Goal: Transaction & Acquisition: Purchase product/service

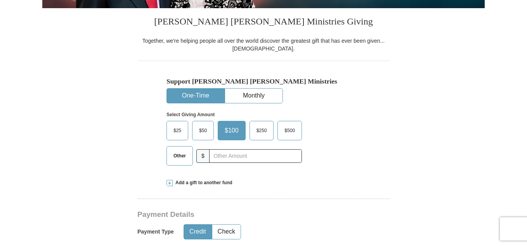
scroll to position [202, 0]
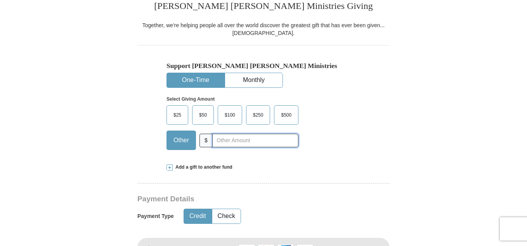
click at [215, 142] on input "text" at bounding box center [255, 141] width 86 height 14
type input "35.00"
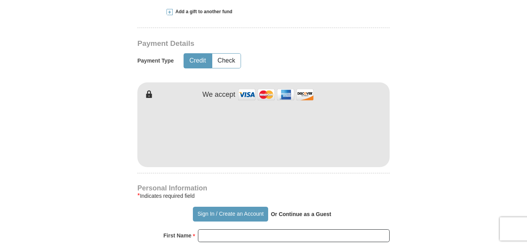
scroll to position [373, 0]
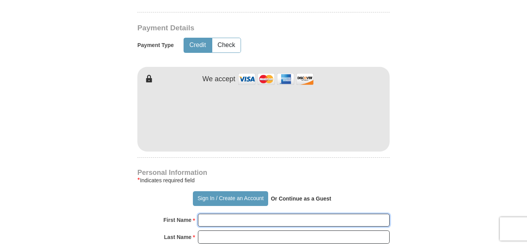
type input "[PERSON_NAME]"
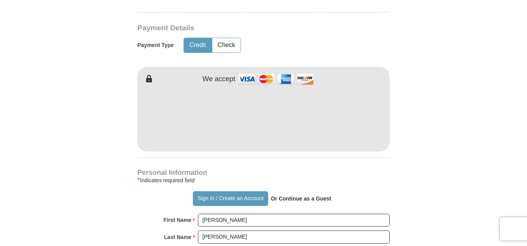
click at [443, 13] on form "Already have an account? Sign in for faster giving. Don't have an account? Crea…" at bounding box center [263, 134] width 443 height 952
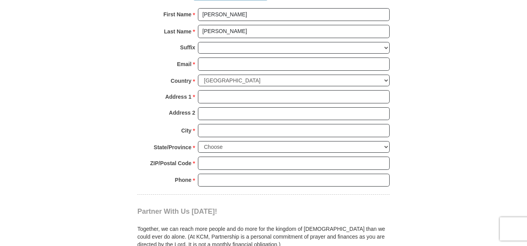
scroll to position [590, 0]
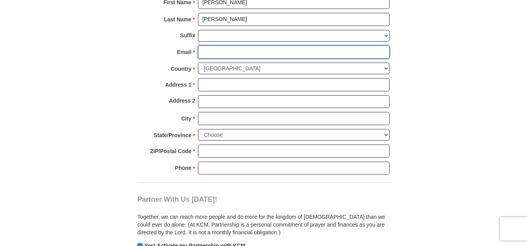
click at [201, 50] on input "Email *" at bounding box center [294, 51] width 192 height 13
type input "[EMAIL_ADDRESS][DOMAIN_NAME]"
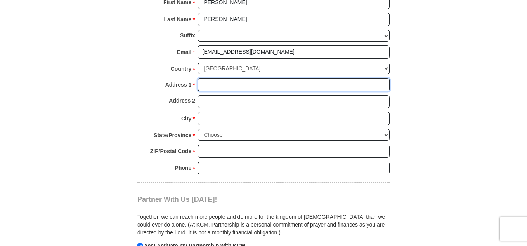
type input "[STREET_ADDRESS]"
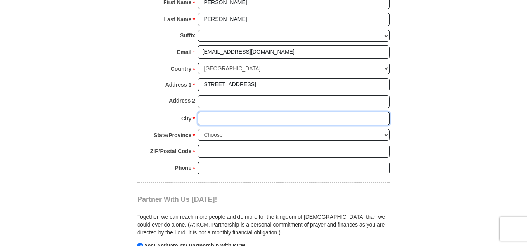
type input "MARATHON"
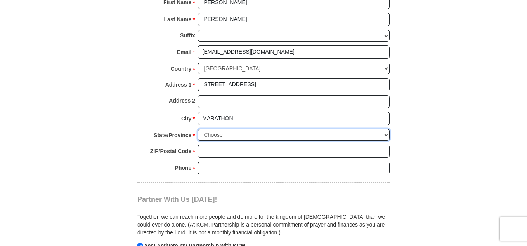
select select "NY"
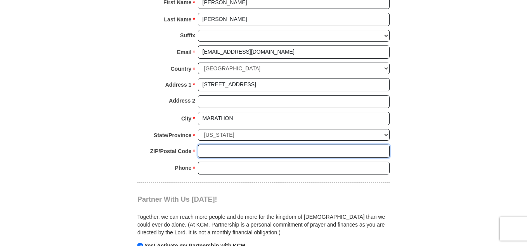
type input "13803"
type input "6073108655"
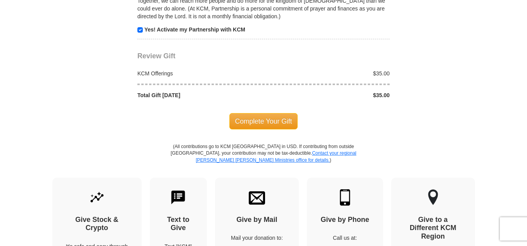
scroll to position [808, 0]
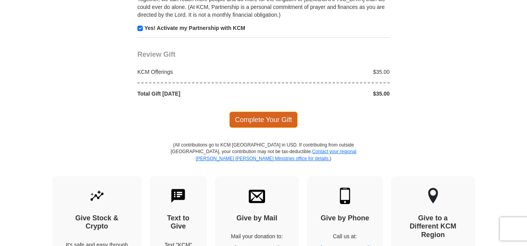
click at [245, 117] on span "Complete Your Gift" at bounding box center [263, 119] width 69 height 16
